Goal: Register for event/course

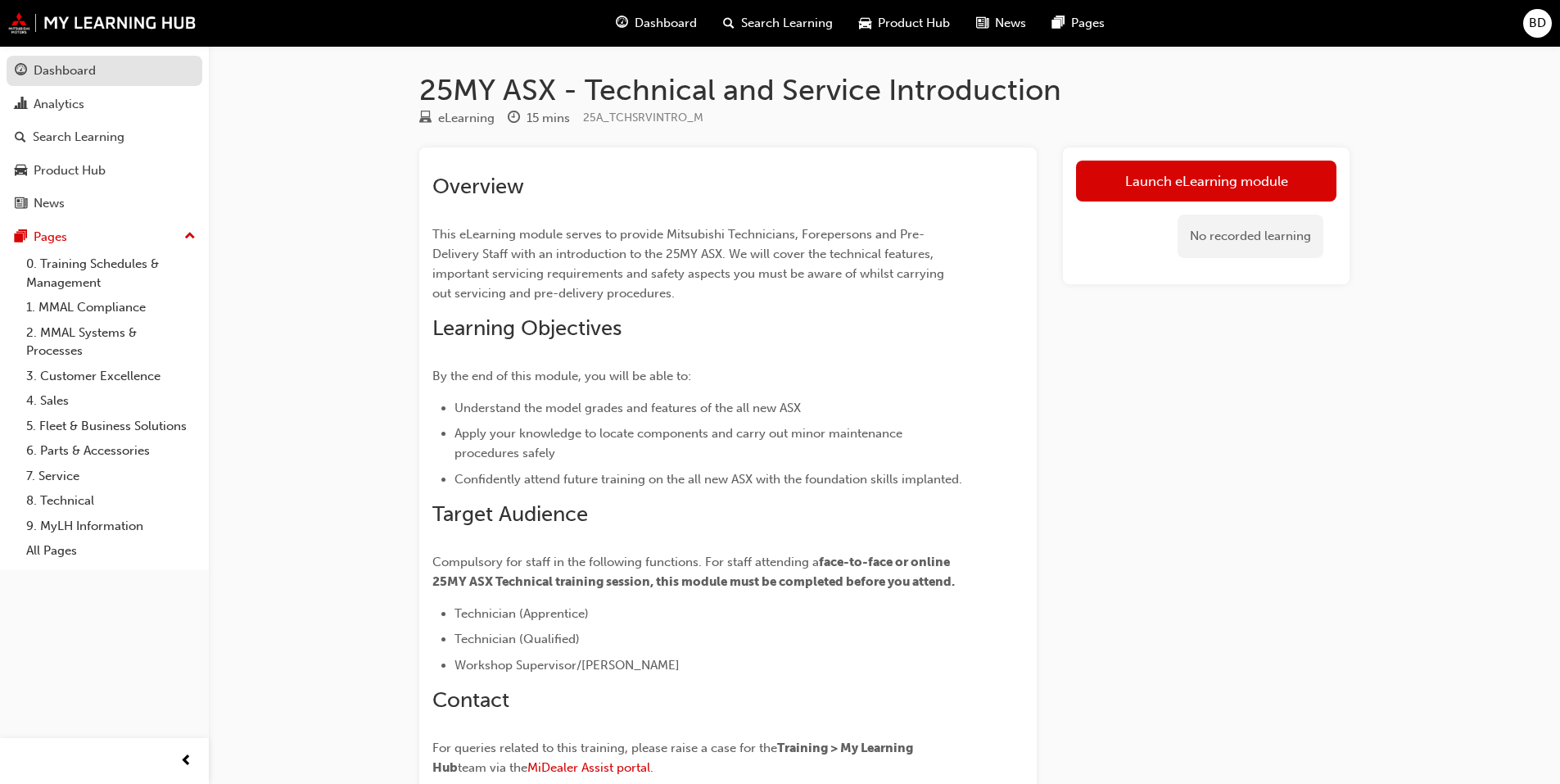
click at [56, 69] on div "Dashboard" at bounding box center [65, 71] width 63 height 19
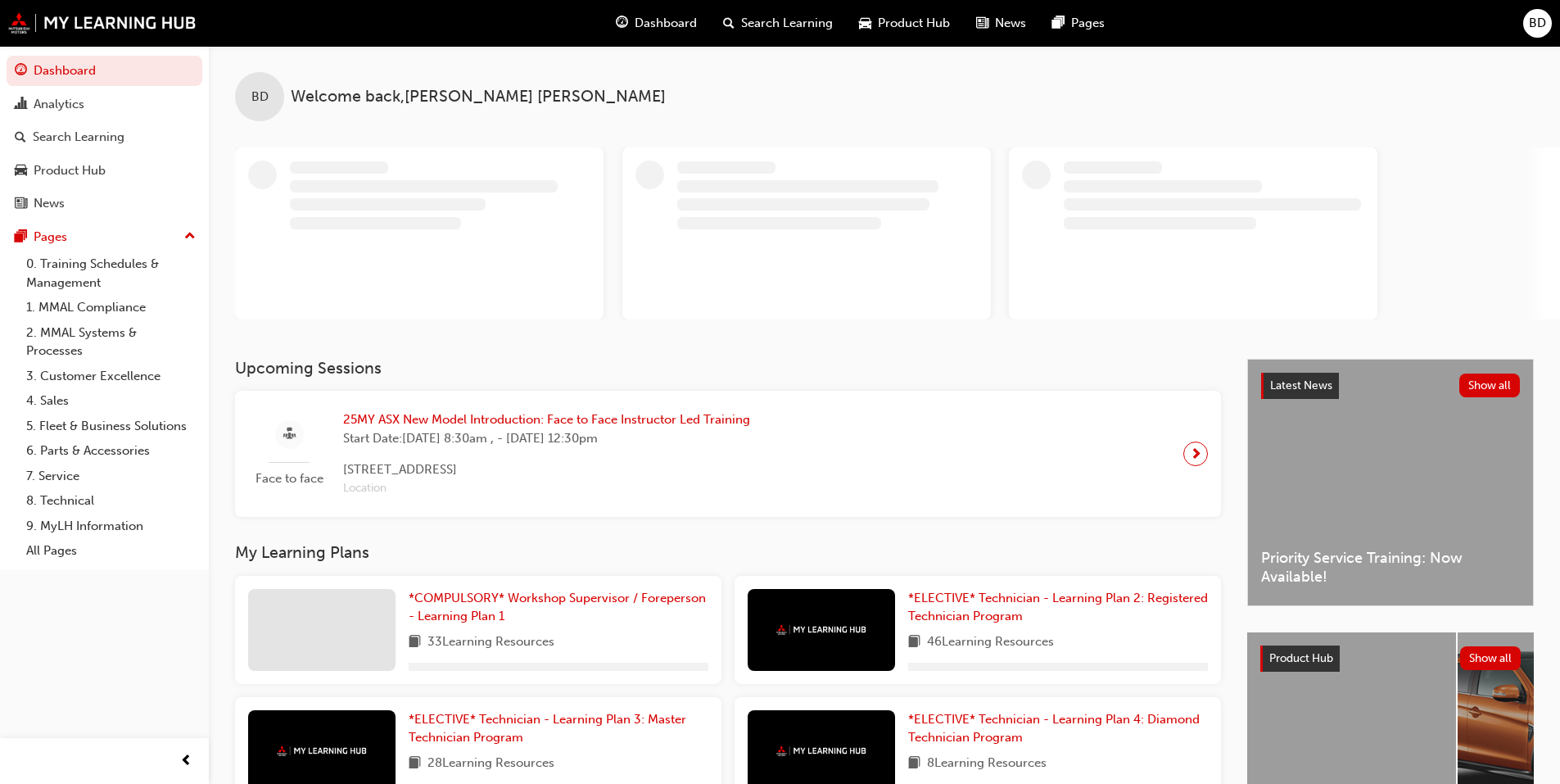
click at [487, 420] on span "25MY ASX New Model Introduction: Face to Face Instructor Led Training" at bounding box center [546, 420] width 407 height 19
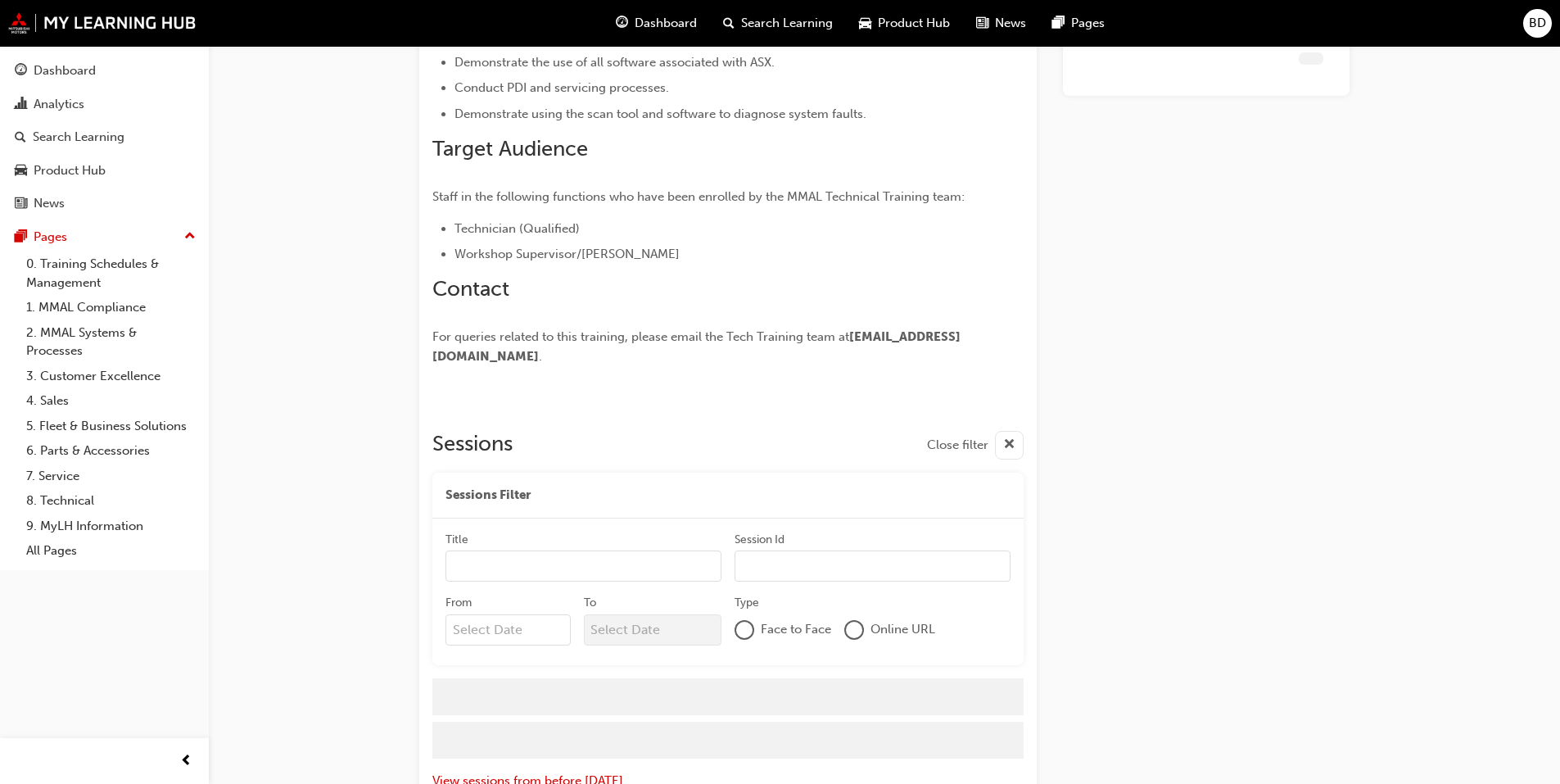
scroll to position [1874, 0]
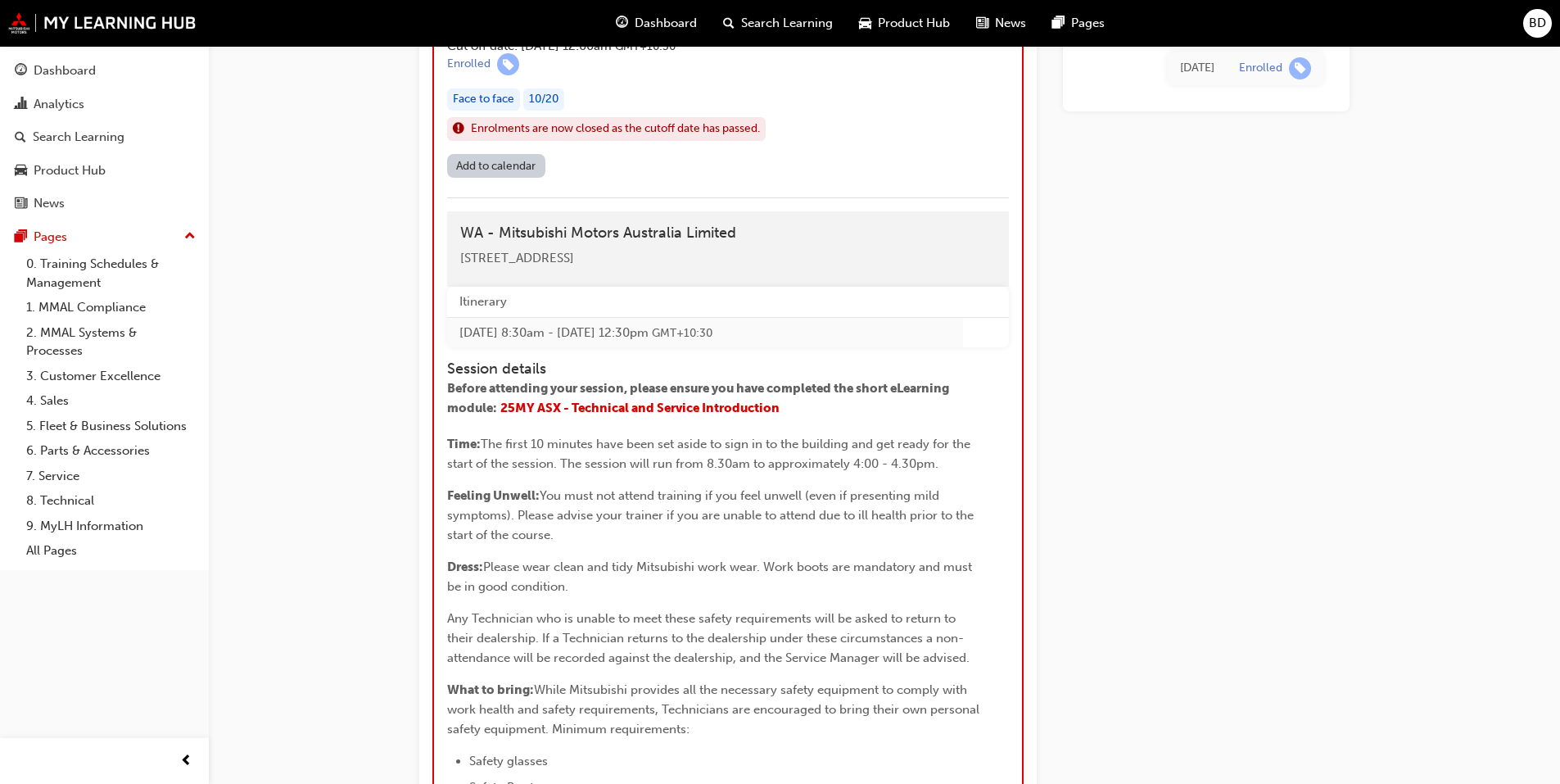
drag, startPoint x: 704, startPoint y: 409, endPoint x: 757, endPoint y: 414, distance: 53.2
click at [757, 347] on td "[DATE] 8:30am - [DATE] 12:30pm GMT+10:30" at bounding box center [705, 332] width 516 height 30
click at [776, 379] on h4 "Session details" at bounding box center [713, 370] width 533 height 18
drag, startPoint x: 731, startPoint y: 411, endPoint x: 748, endPoint y: 411, distance: 17.0
click at [748, 347] on td "[DATE] 8:30am - [DATE] 12:30pm GMT+10:30" at bounding box center [705, 332] width 516 height 30
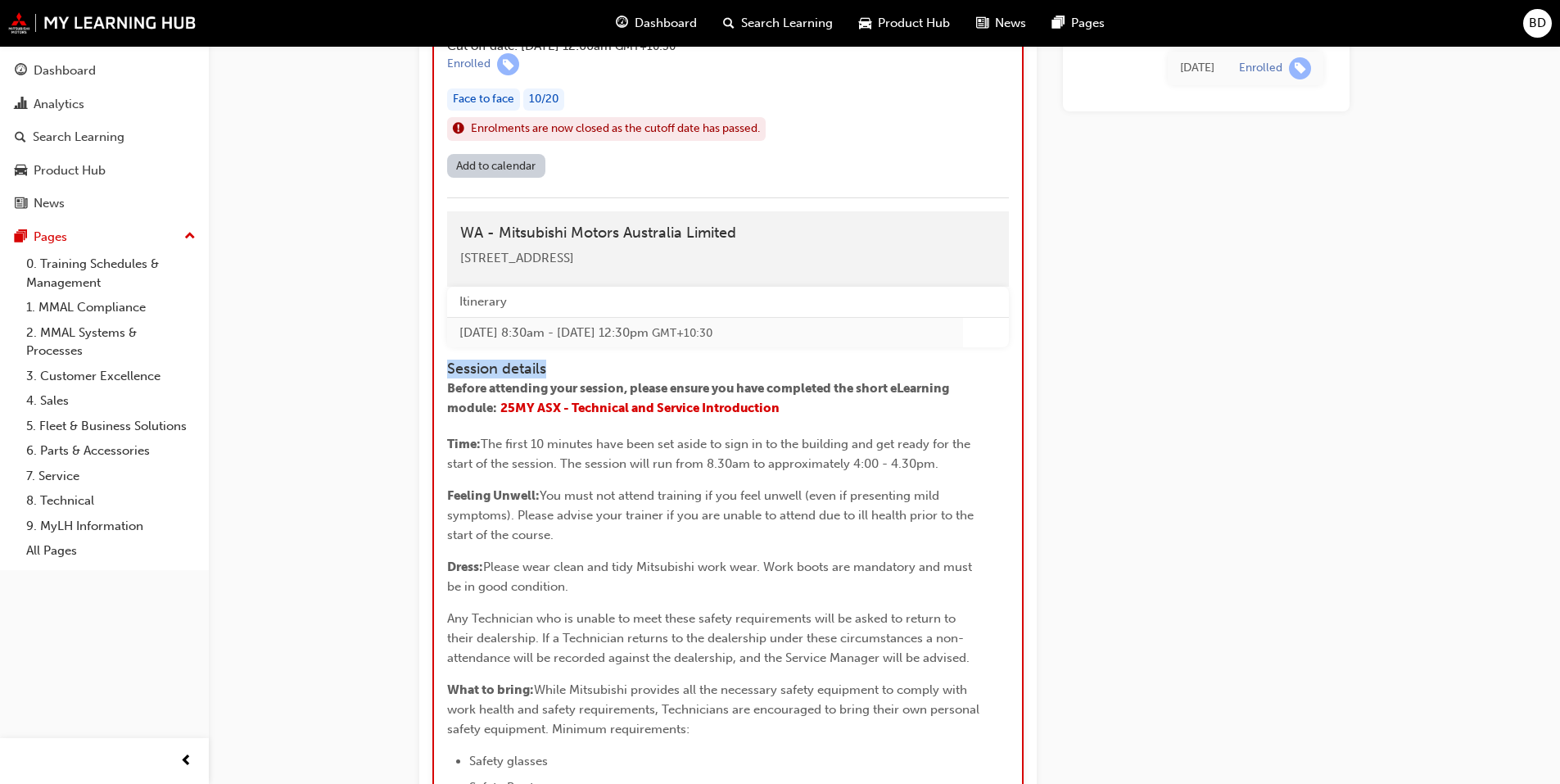
drag, startPoint x: 826, startPoint y: 411, endPoint x: 748, endPoint y: 426, distance: 79.4
drag, startPoint x: 550, startPoint y: 413, endPoint x: 803, endPoint y: 397, distance: 253.5
click at [803, 347] on td "[DATE] 8:30am - [DATE] 12:30pm GMT+10:30" at bounding box center [705, 332] width 516 height 30
click at [823, 347] on td "[DATE] 8:30am - [DATE] 12:30pm GMT+10:30" at bounding box center [705, 332] width 516 height 30
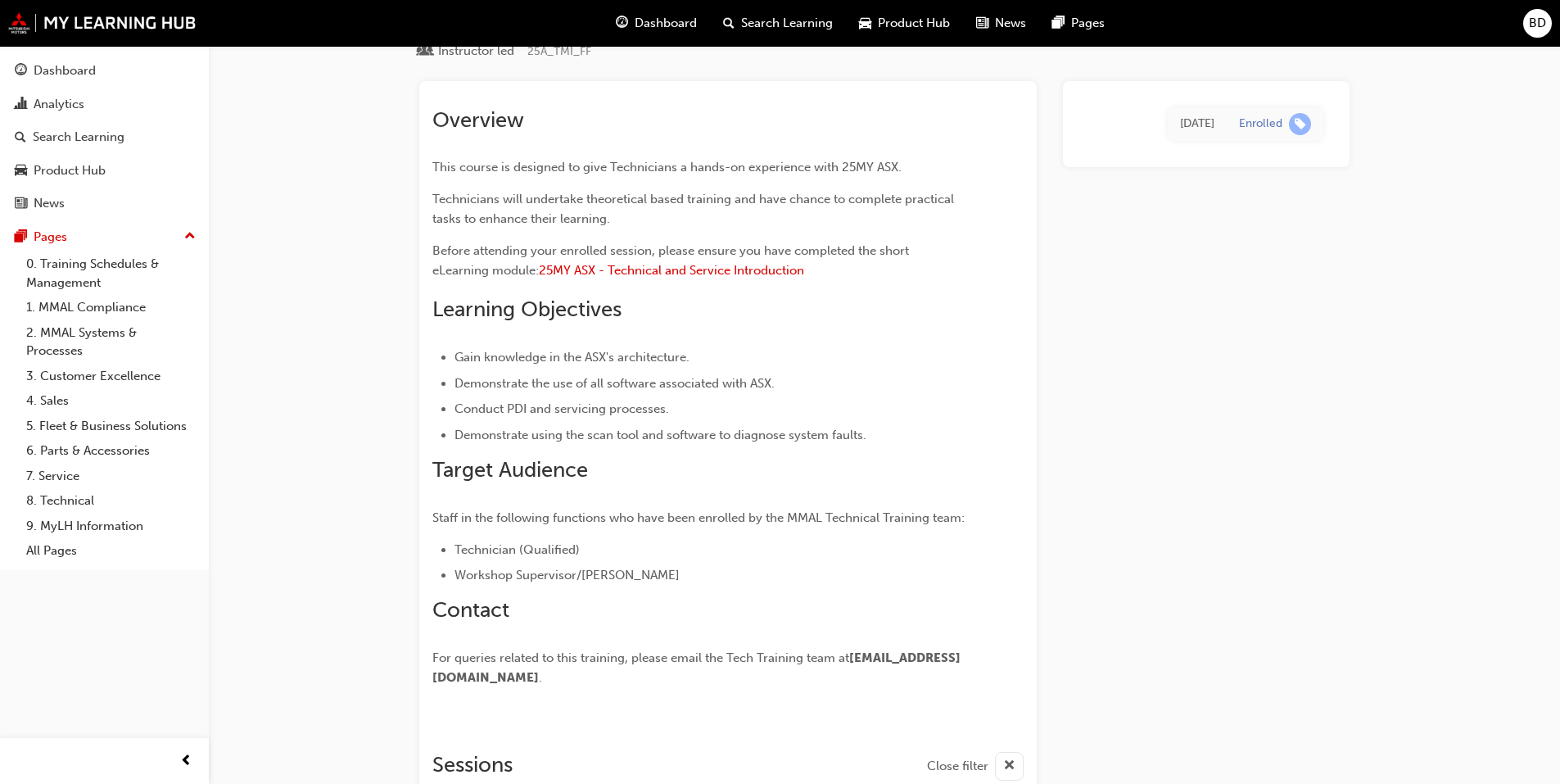
scroll to position [0, 0]
